Goal: Find specific page/section: Find specific page/section

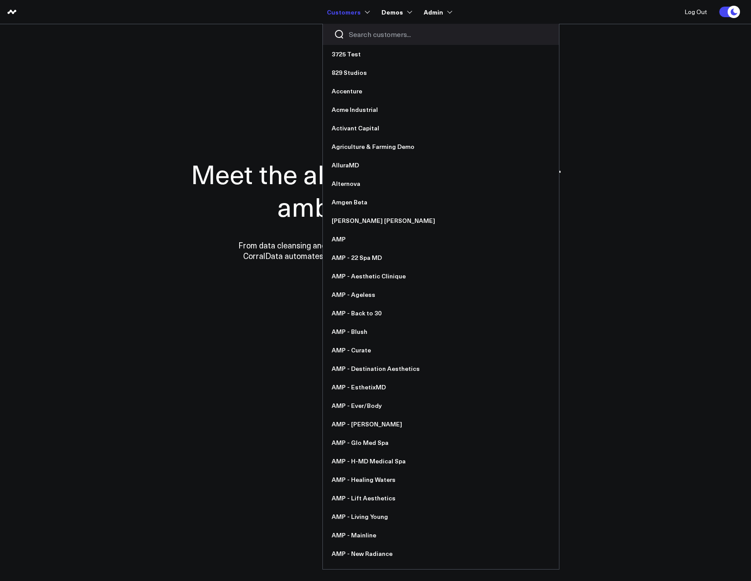
click at [360, 39] on div at bounding box center [441, 34] width 236 height 21
click at [358, 38] on input "Search customers input" at bounding box center [448, 35] width 199 height 10
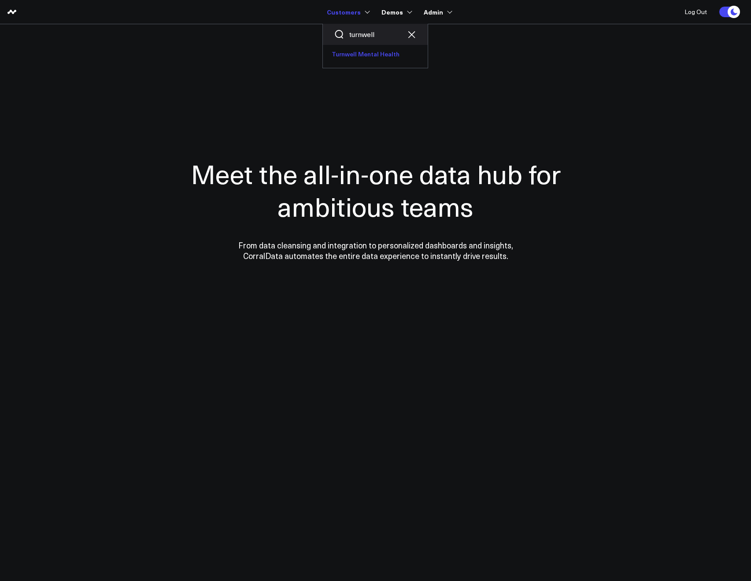
type input "turnwell"
click at [354, 61] on link "Turnwell Mental Health" at bounding box center [375, 54] width 105 height 18
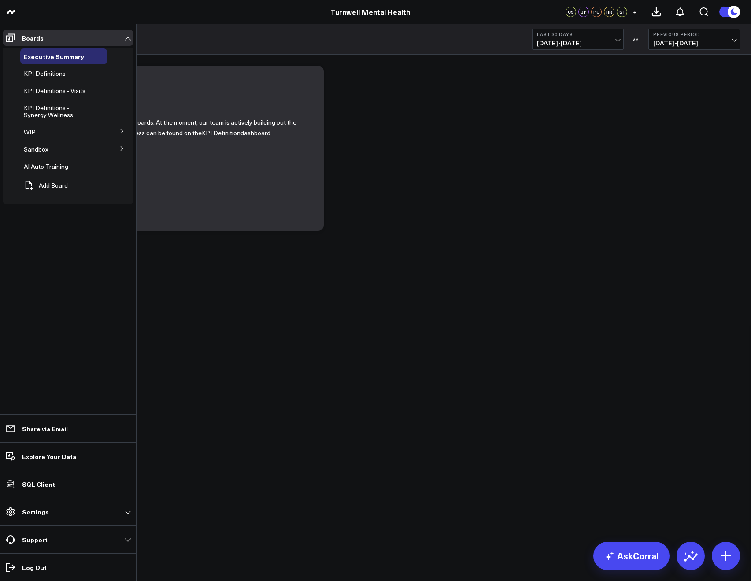
click at [120, 131] on icon at bounding box center [121, 131] width 5 height 5
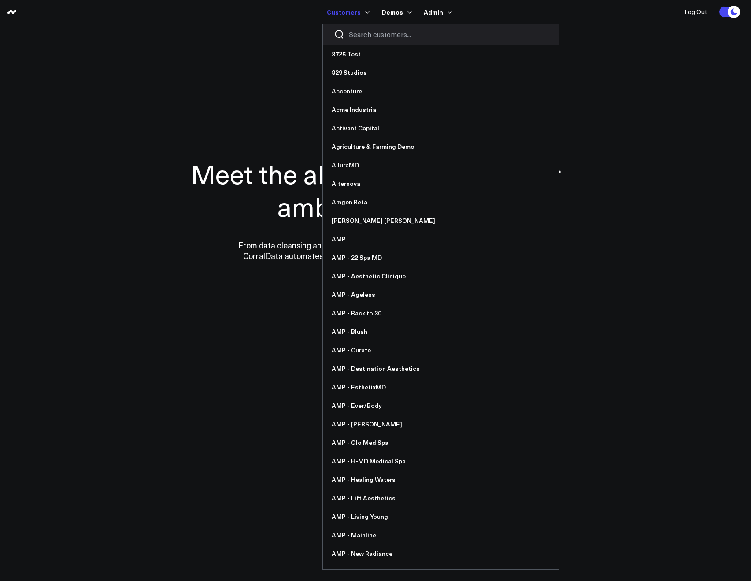
click at [358, 30] on input "Search customers input" at bounding box center [448, 35] width 199 height 10
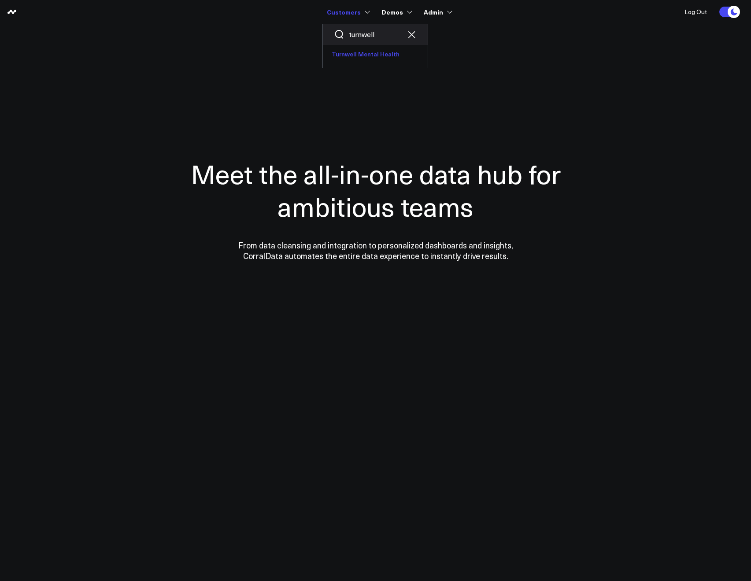
type input "turnwell"
click at [356, 52] on link "Turnwell Mental Health" at bounding box center [375, 54] width 105 height 18
